Goal: Ask a question: Seek information or help from site administrators or community

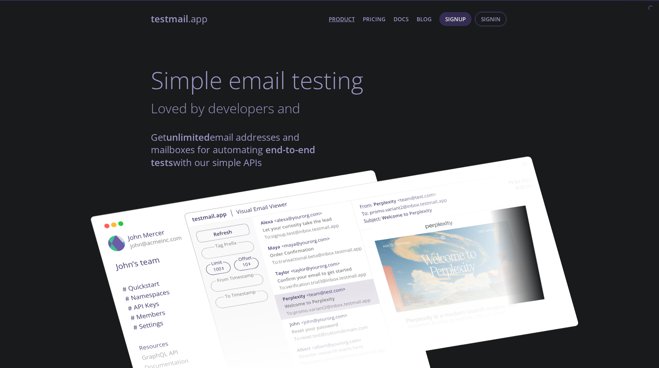
click at [486, 21] on span "Signin" at bounding box center [490, 19] width 19 height 10
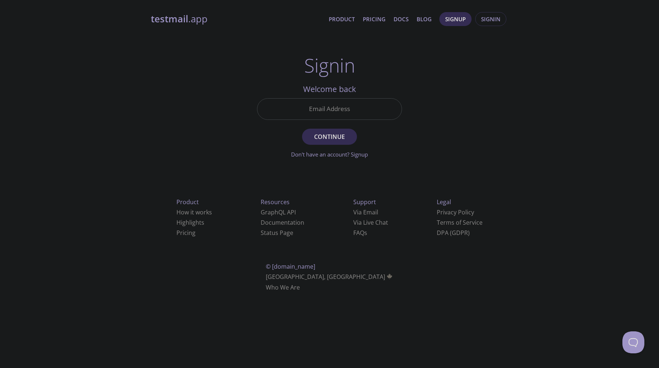
click at [322, 105] on input "Email Address" at bounding box center [329, 109] width 144 height 21
type input "[EMAIL_ADDRESS][DOMAIN_NAME]"
click at [327, 141] on span "Continue" at bounding box center [329, 136] width 39 height 10
click at [337, 118] on input "Signin Security Code" at bounding box center [329, 109] width 144 height 21
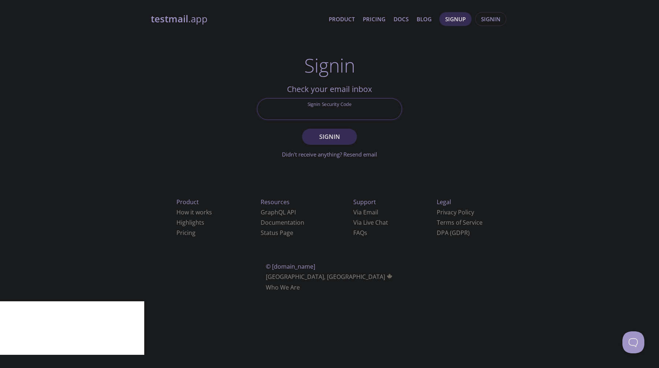
paste input "FQB7NZ5"
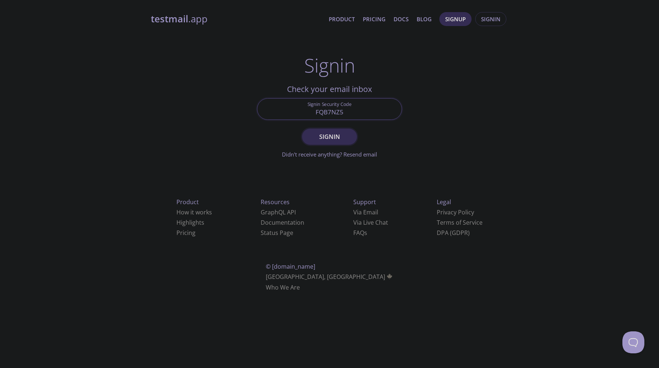
type input "FQB7NZ5"
click at [342, 133] on span "Signin" at bounding box center [329, 136] width 39 height 10
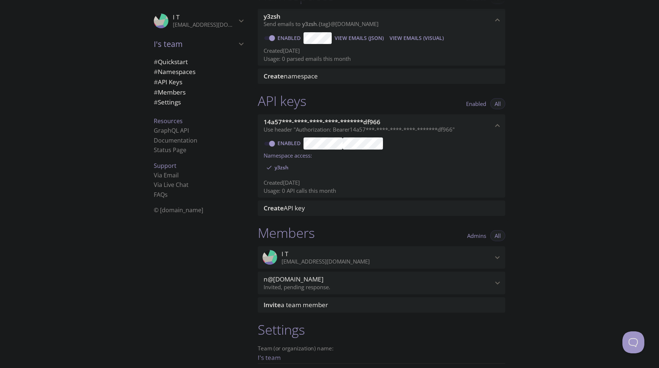
scroll to position [105, 0]
click at [180, 83] on span "# API Keys" at bounding box center [168, 82] width 29 height 8
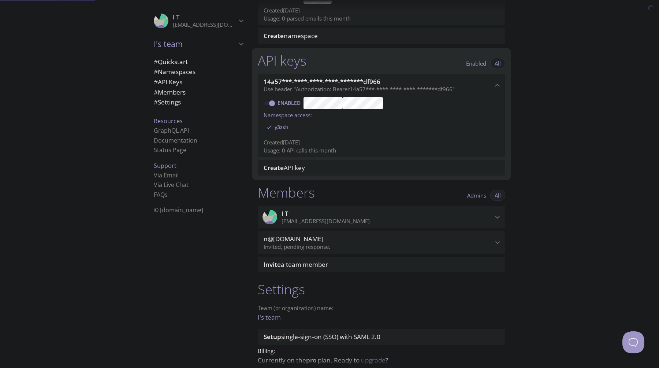
scroll to position [188, 0]
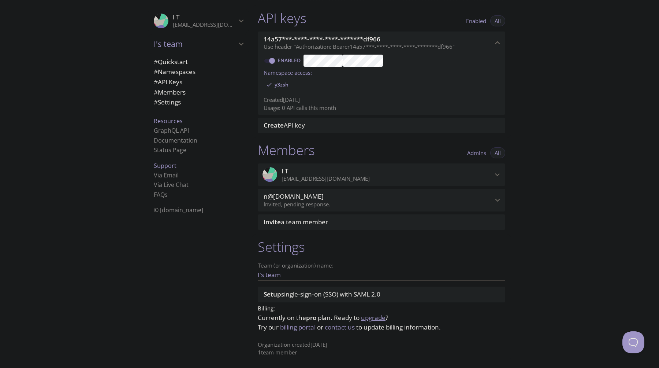
click at [308, 328] on link "billing portal" at bounding box center [298, 327] width 36 height 8
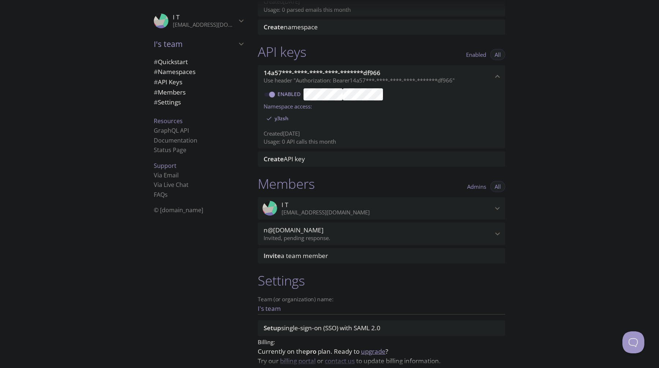
scroll to position [188, 0]
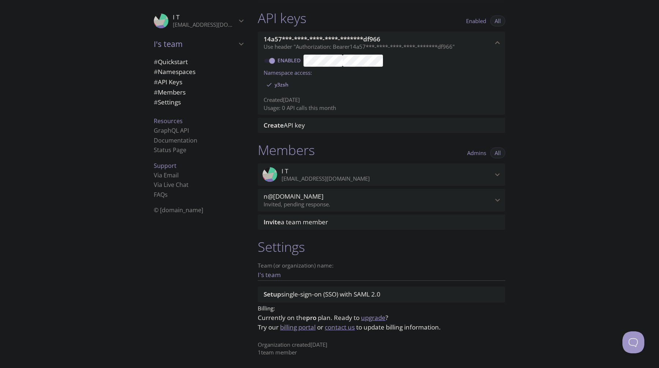
click at [348, 328] on link "contact us" at bounding box center [340, 327] width 30 height 8
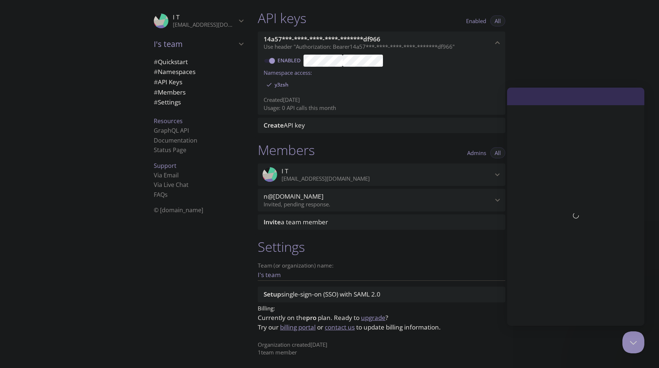
scroll to position [0, 0]
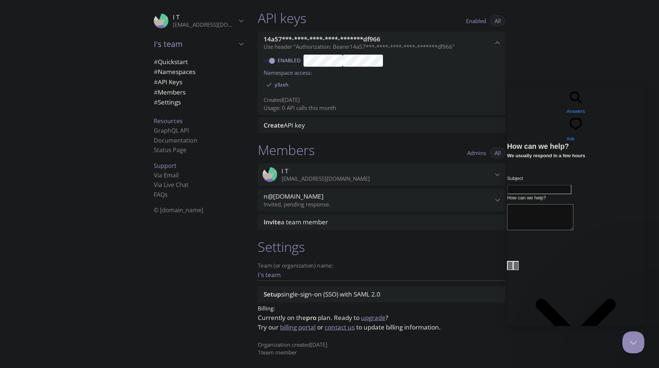
click at [537, 194] on div "Contact form" at bounding box center [575, 194] width 137 height 0
click at [536, 185] on input "Subject" at bounding box center [539, 190] width 64 height 10
type input "Request for refund"
click at [539, 204] on textarea "How can we help?" at bounding box center [540, 217] width 66 height 26
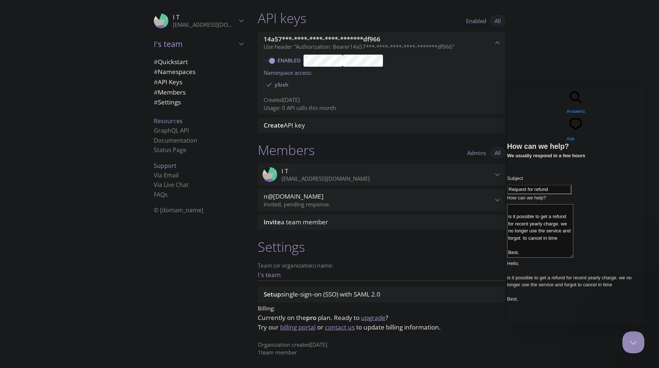
scroll to position [8, 0]
type textarea "Hello, is it possible to get a refund for recent yearly charge. we no longer us…"
